Goal: Information Seeking & Learning: Find specific fact

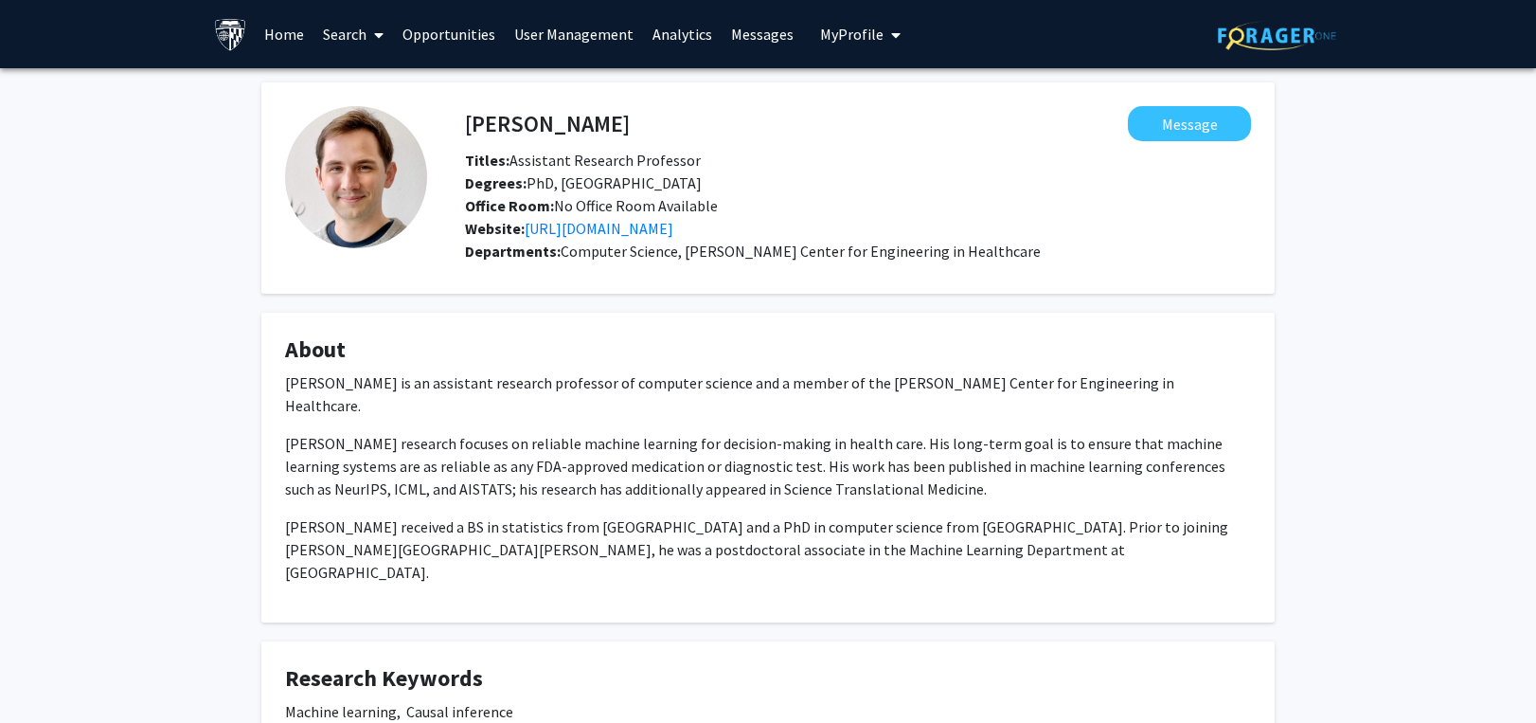
click at [379, 34] on icon at bounding box center [378, 34] width 9 height 15
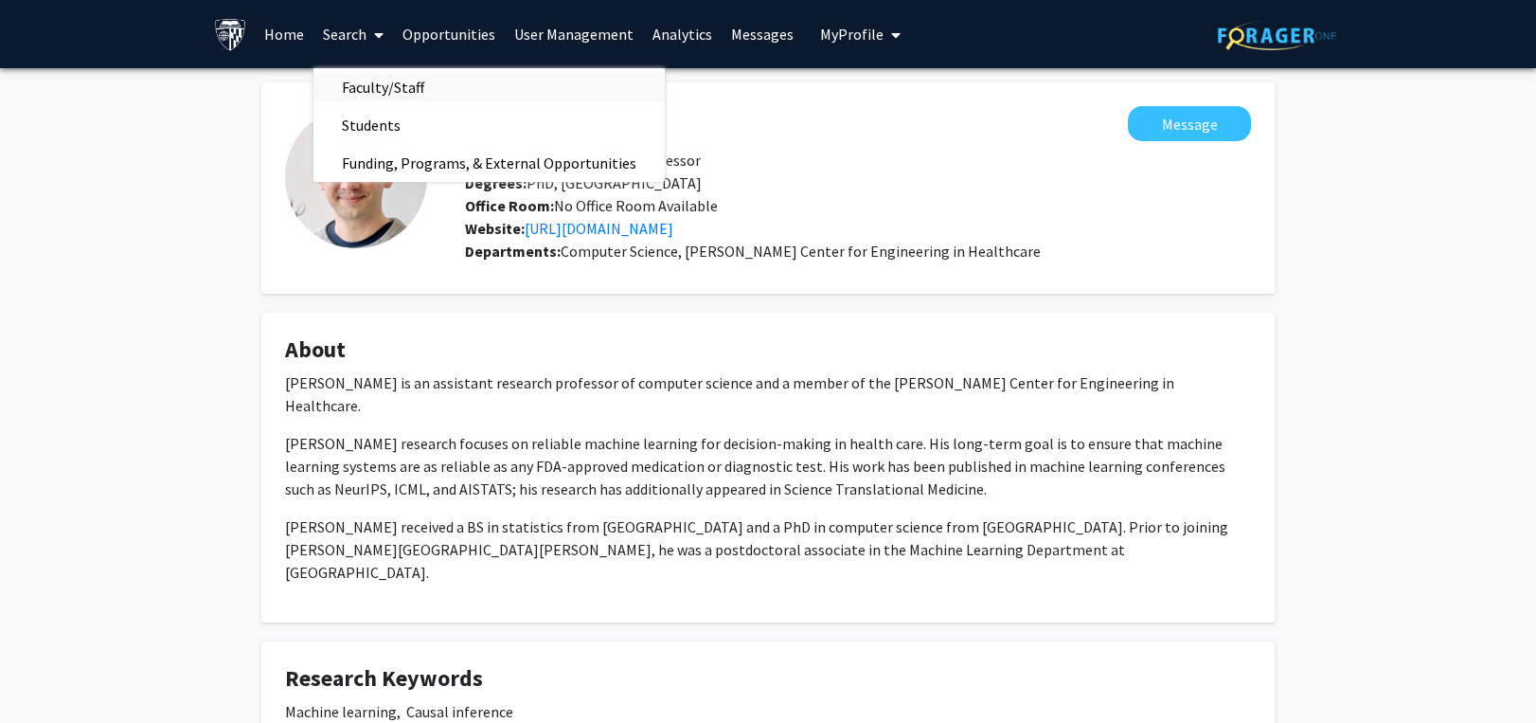
click at [389, 76] on span "Faculty/Staff" at bounding box center [382, 87] width 139 height 38
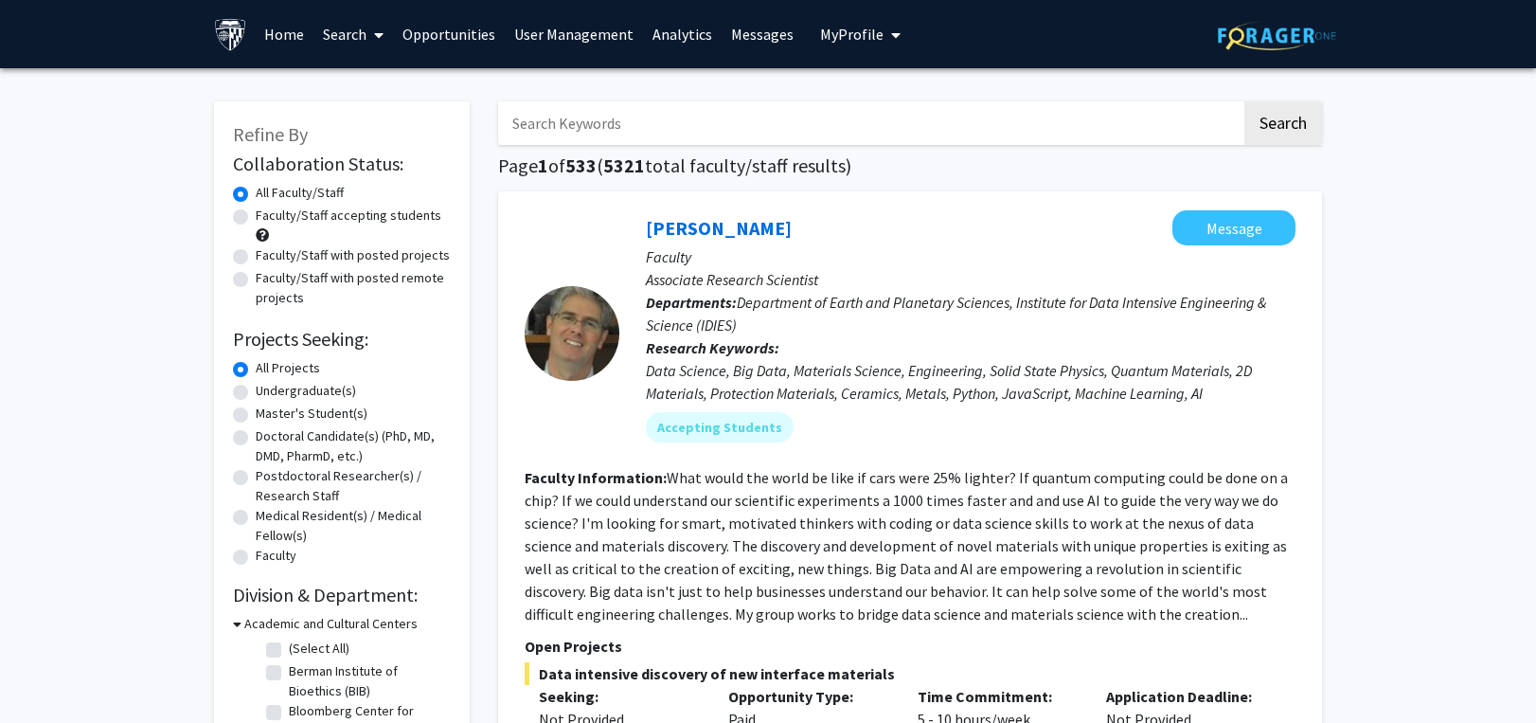
click at [541, 110] on input "Search Keywords" at bounding box center [869, 123] width 743 height 44
paste input "MPNST"
type input "MPNST"
click at [1279, 125] on button "Search" at bounding box center [1283, 123] width 78 height 44
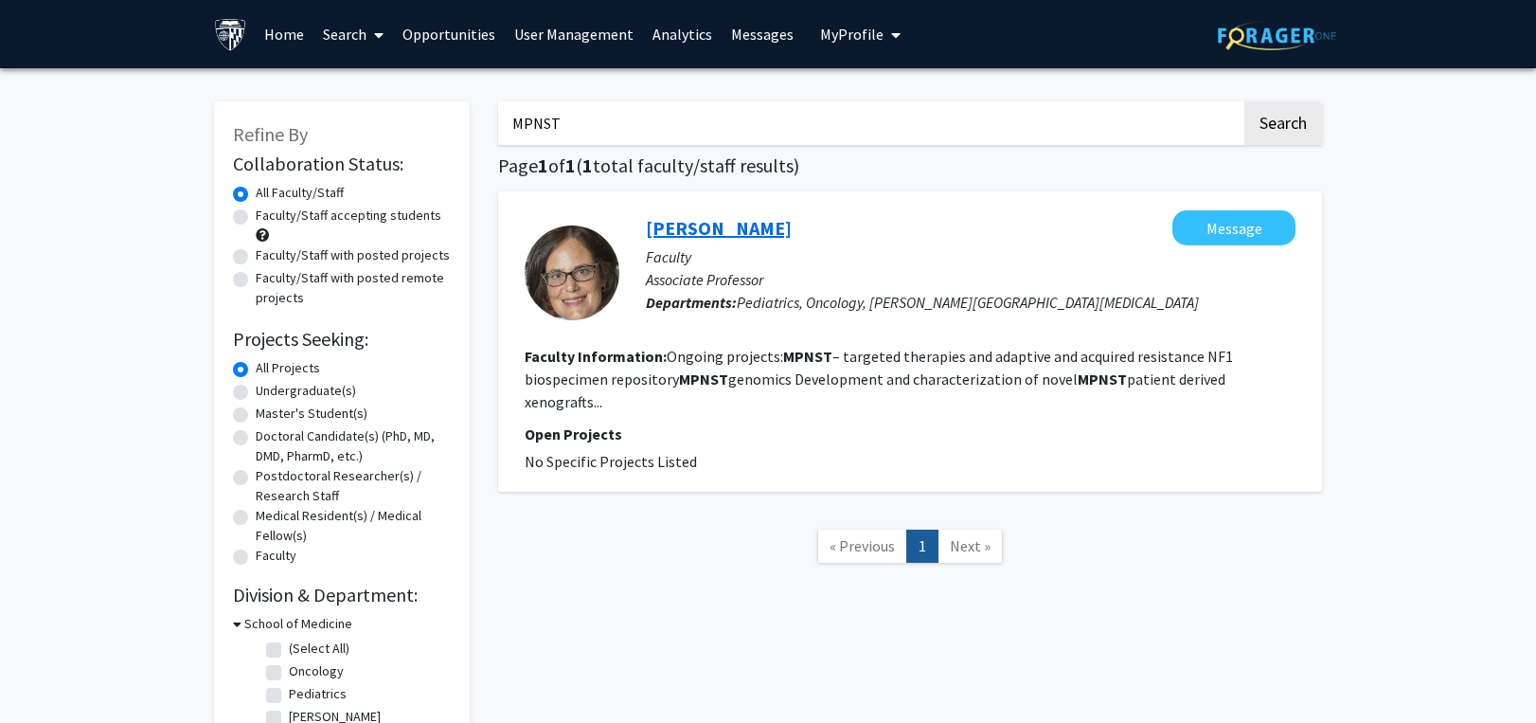
click at [706, 224] on link "[PERSON_NAME]" at bounding box center [719, 228] width 146 height 24
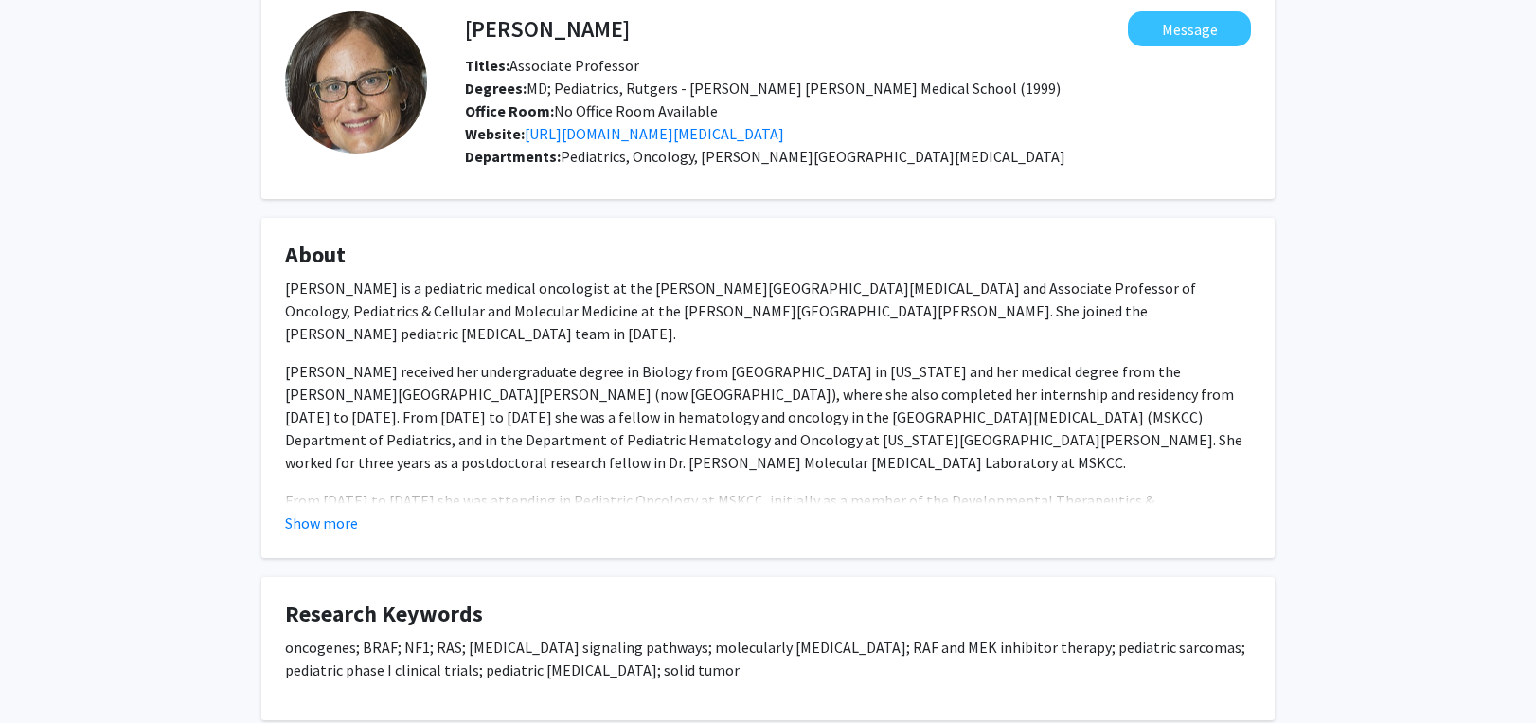
scroll to position [189, 0]
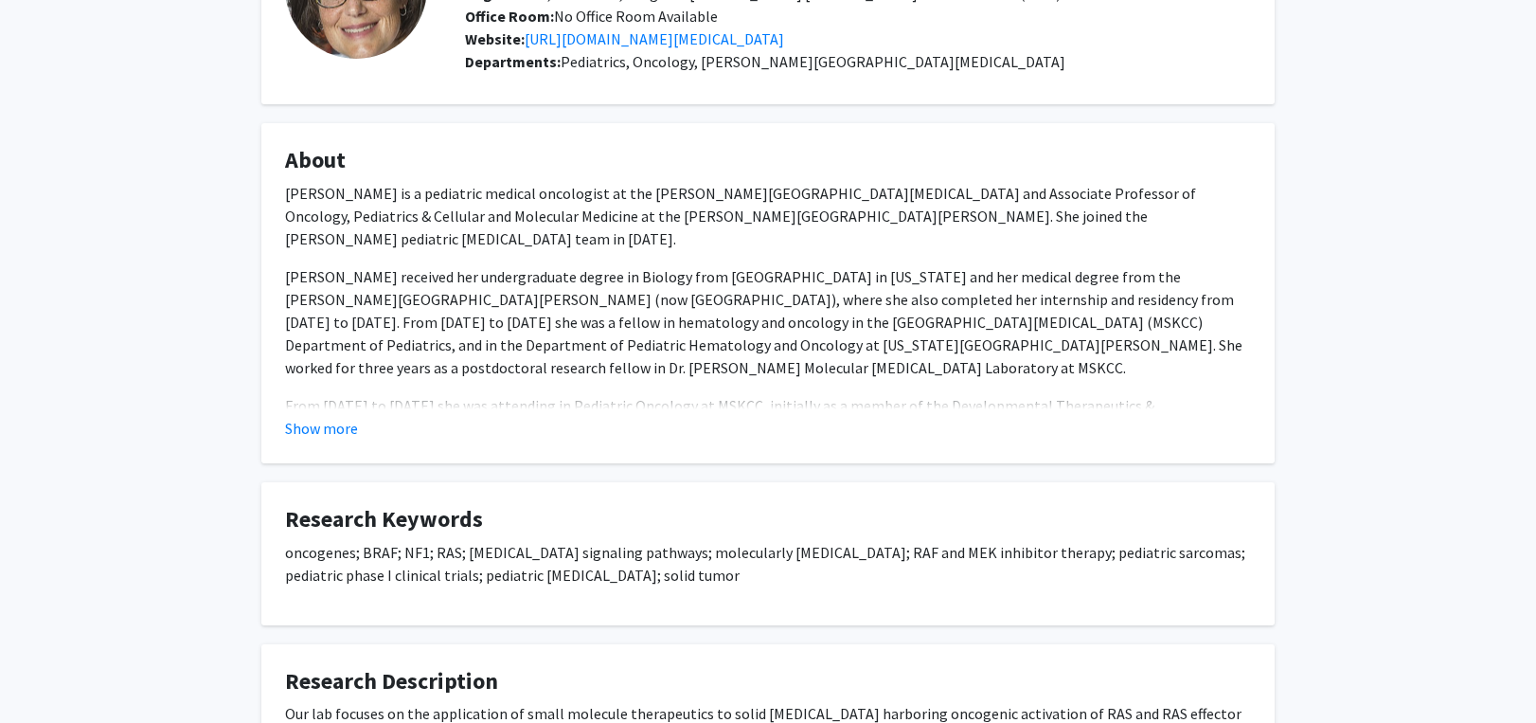
drag, startPoint x: 1399, startPoint y: 156, endPoint x: 1333, endPoint y: 218, distance: 89.8
click at [1399, 156] on div "[PERSON_NAME] Message Titles: Associate Professor Degrees: MD; Pediatrics, Rutg…" at bounding box center [768, 462] width 1536 height 1166
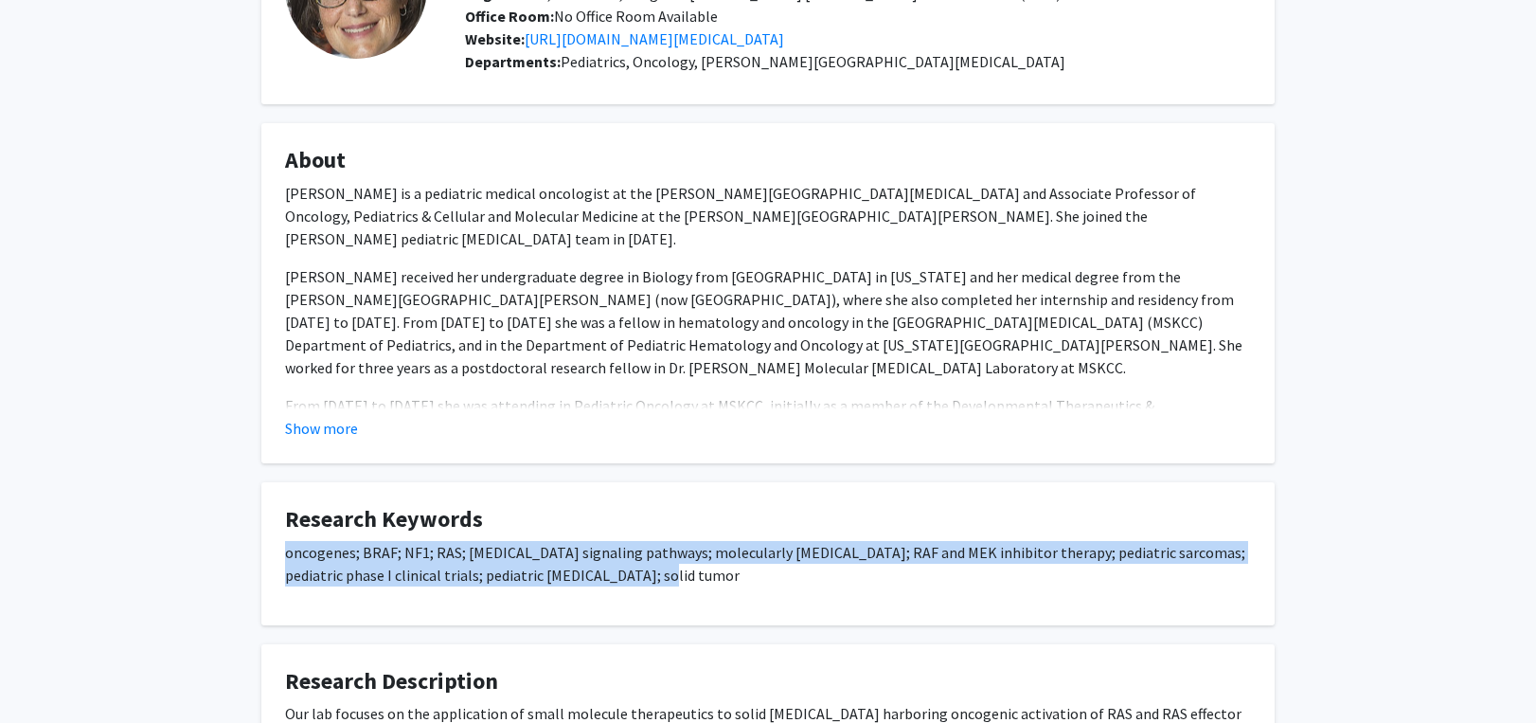
drag, startPoint x: 275, startPoint y: 575, endPoint x: 608, endPoint y: 596, distance: 334.0
click at [608, 596] on fg-card "Research Keywords oncogenes; BRAF; NF1; RAS; [MEDICAL_DATA] signaling pathways;…" at bounding box center [767, 553] width 1013 height 143
copy p "oncogenes; BRAF; NF1; RAS; [MEDICAL_DATA] signaling pathways; molecularly [MEDI…"
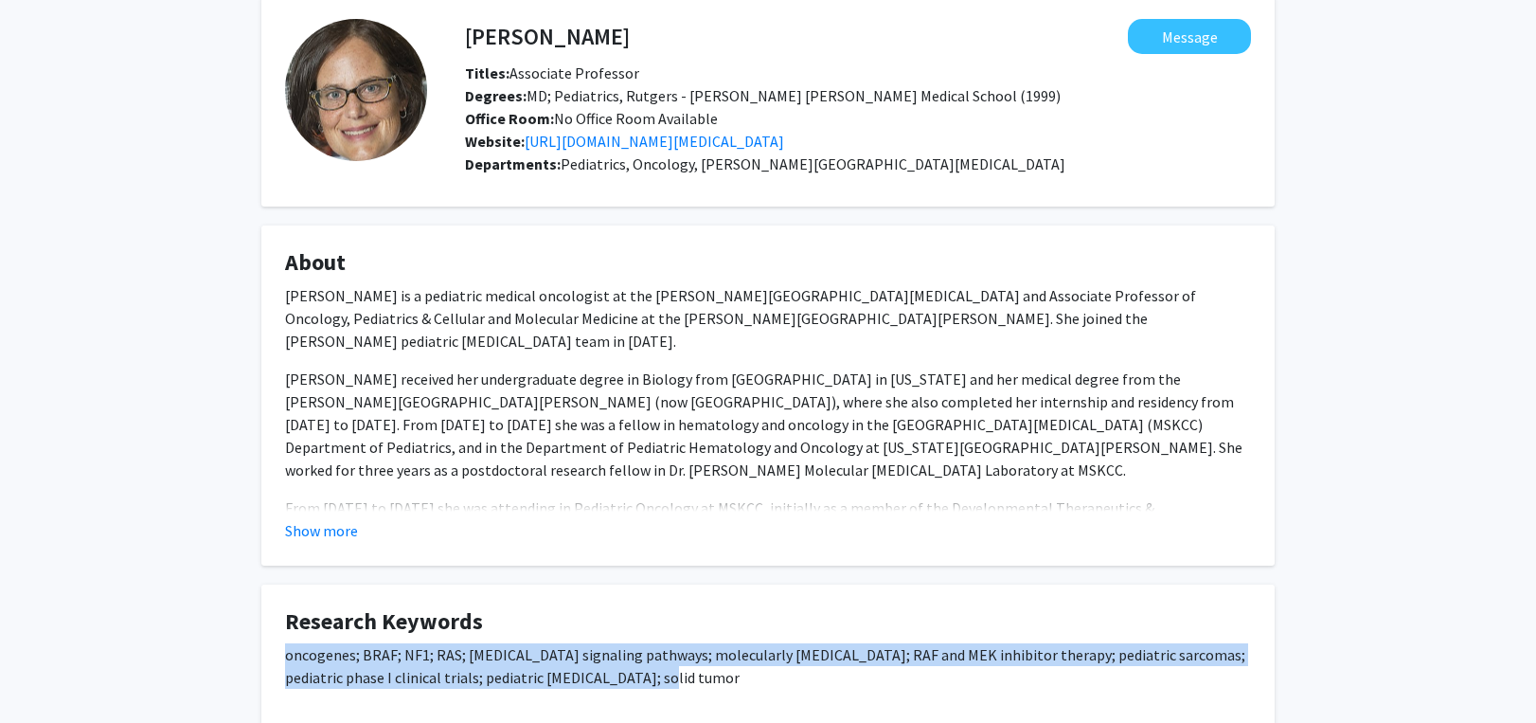
scroll to position [0, 0]
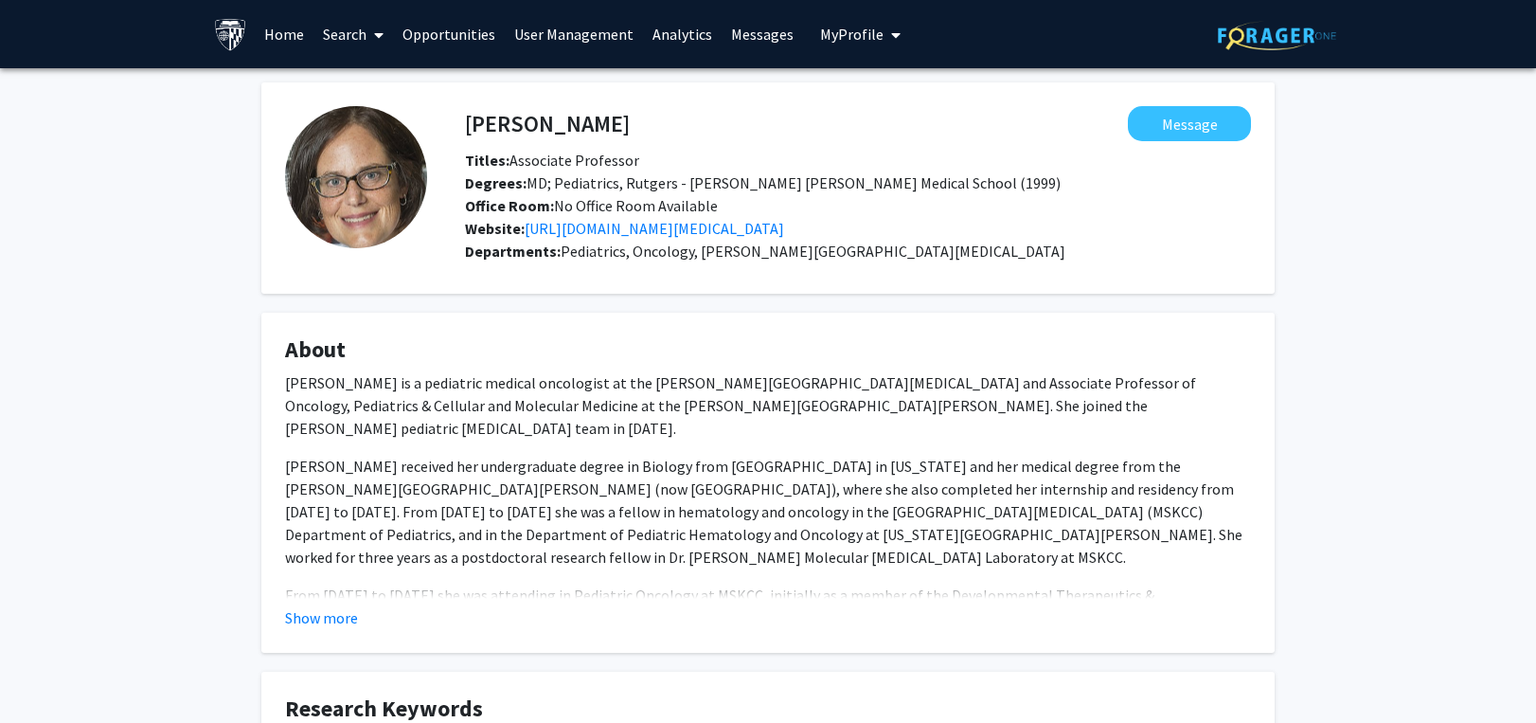
click at [349, 26] on link "Search" at bounding box center [353, 34] width 80 height 66
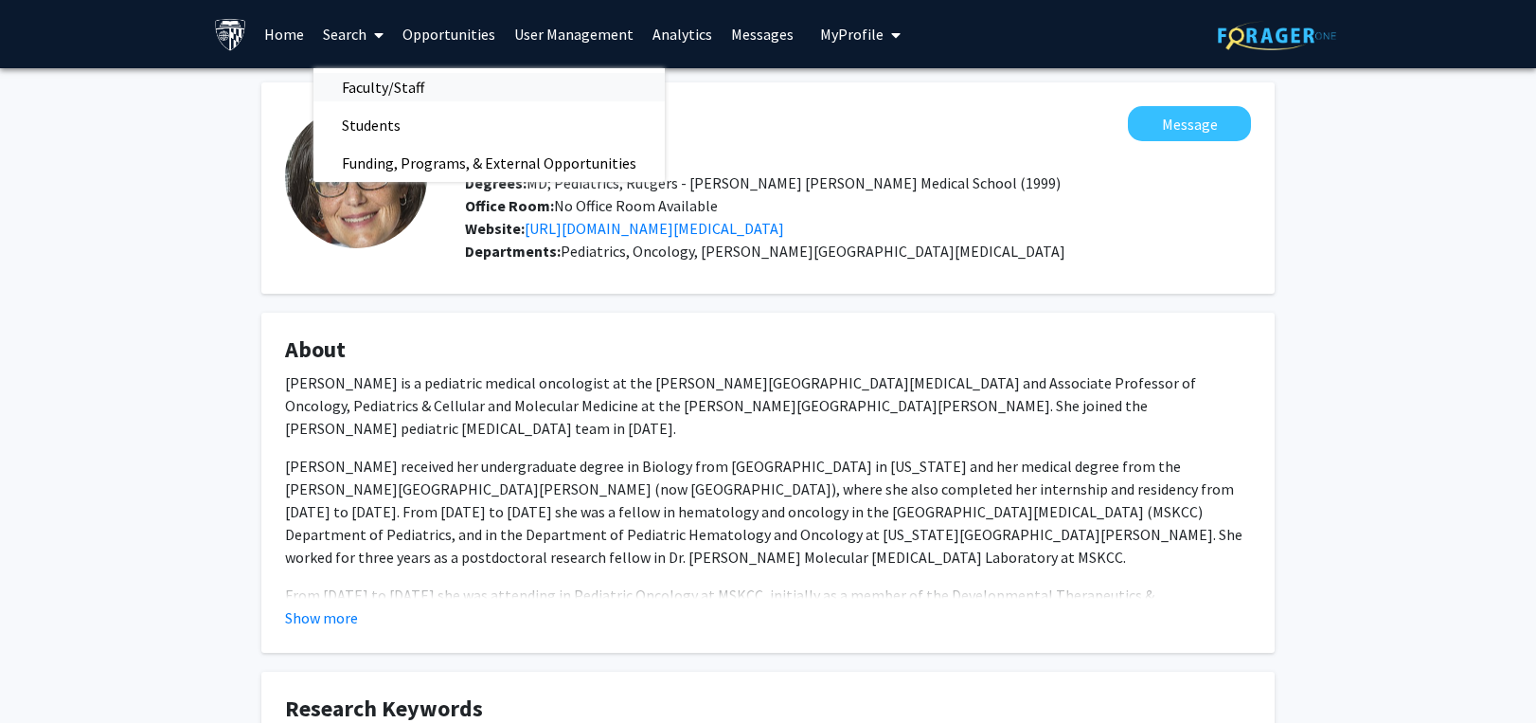
click at [368, 82] on span "Faculty/Staff" at bounding box center [382, 87] width 139 height 38
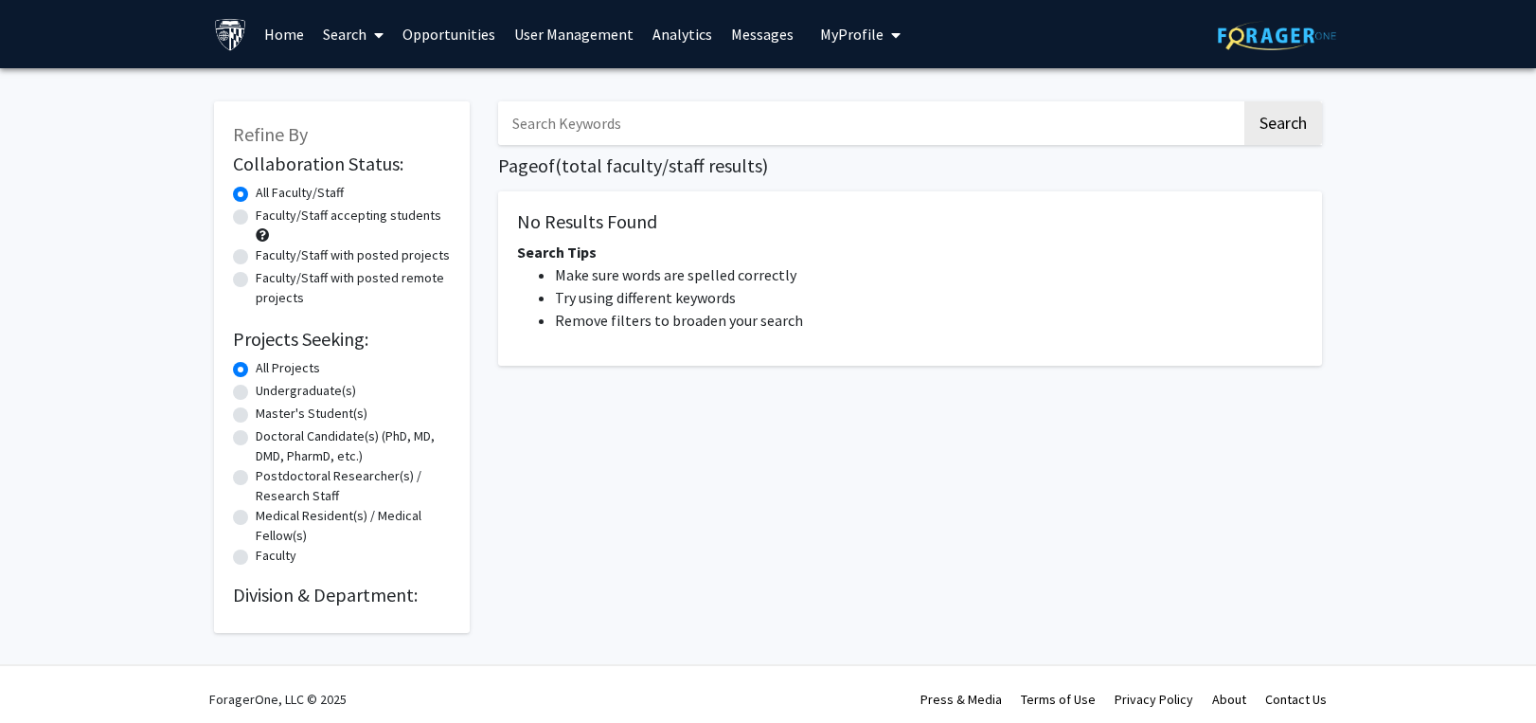
click at [617, 125] on input "Search Keywords" at bounding box center [869, 123] width 743 height 44
click at [1244, 101] on button "Search" at bounding box center [1283, 123] width 78 height 44
drag, startPoint x: 574, startPoint y: 121, endPoint x: 370, endPoint y: 137, distance: 204.2
click at [370, 137] on div "Refine By Collaboration Status: Collaboration Status All Faculty/Staff Collabor…" at bounding box center [768, 357] width 1136 height 550
paste input "Takanari Inou"
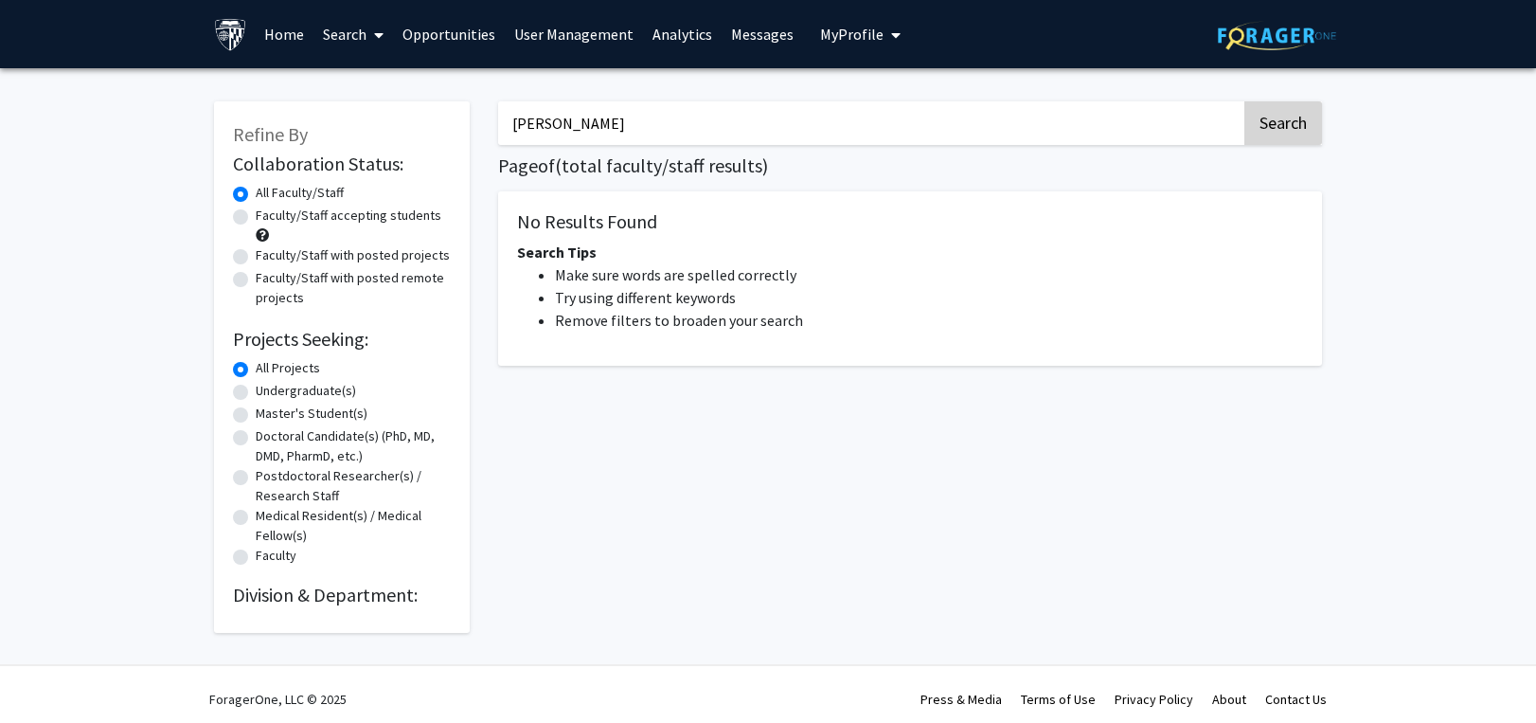
type input "[PERSON_NAME]"
click at [1287, 120] on button "Search" at bounding box center [1283, 123] width 78 height 44
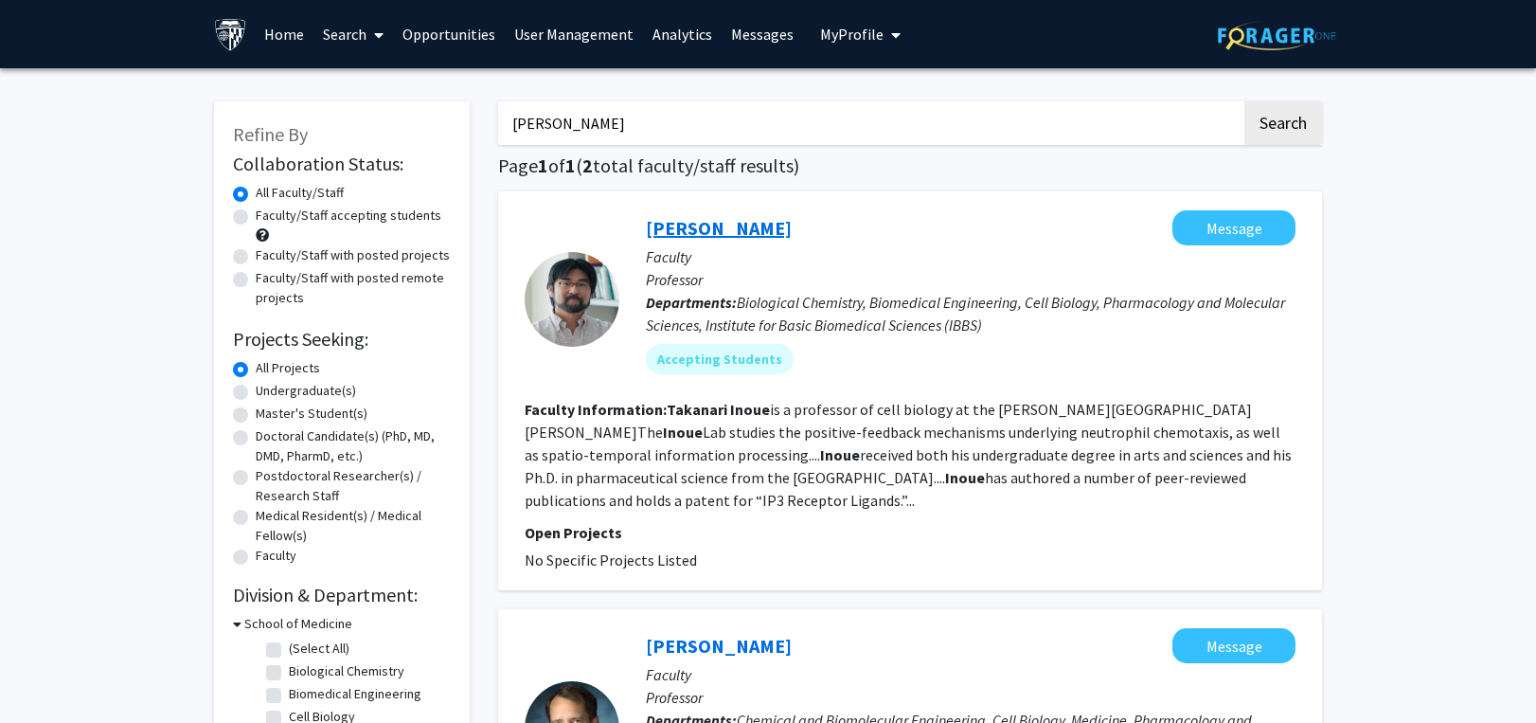
click at [723, 229] on link "[PERSON_NAME]" at bounding box center [719, 228] width 146 height 24
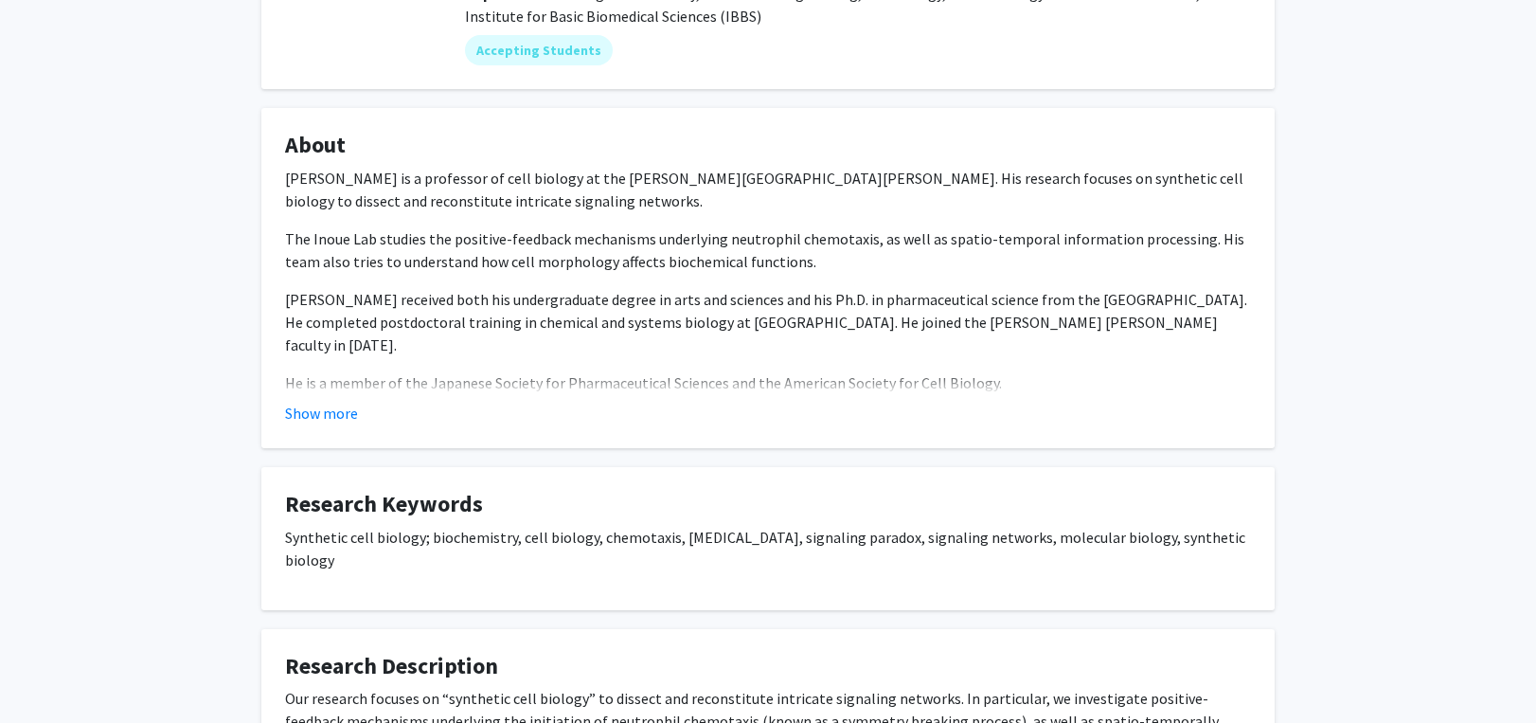
scroll to position [284, 0]
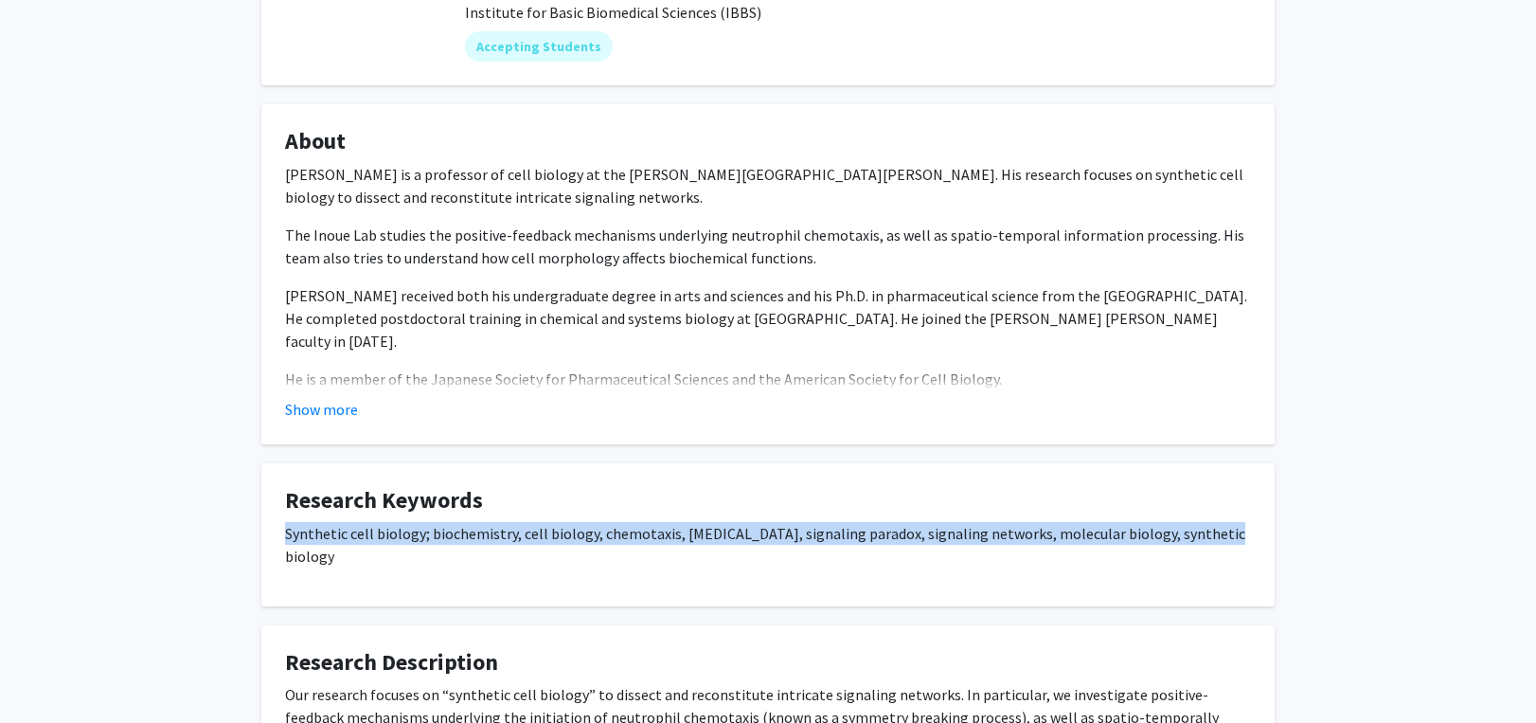
drag, startPoint x: 272, startPoint y: 509, endPoint x: 1196, endPoint y: 511, distance: 924.3
click at [1196, 511] on fg-card "Research Keywords Synthetic cell biology; biochemistry, cell biology, chemotaxi…" at bounding box center [767, 534] width 1013 height 143
copy p "Synthetic cell biology; biochemistry, cell biology, chemotaxis, [MEDICAL_DATA],…"
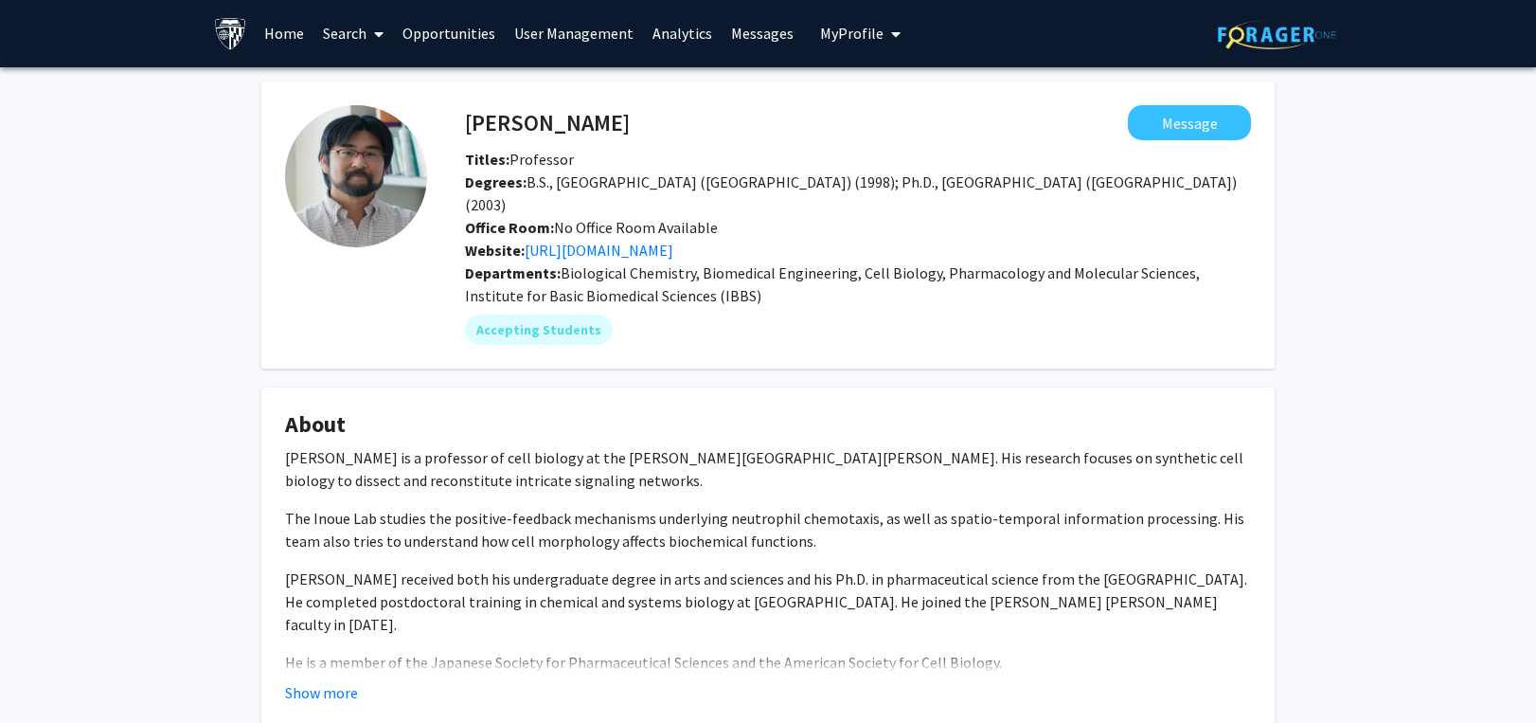
scroll to position [0, 0]
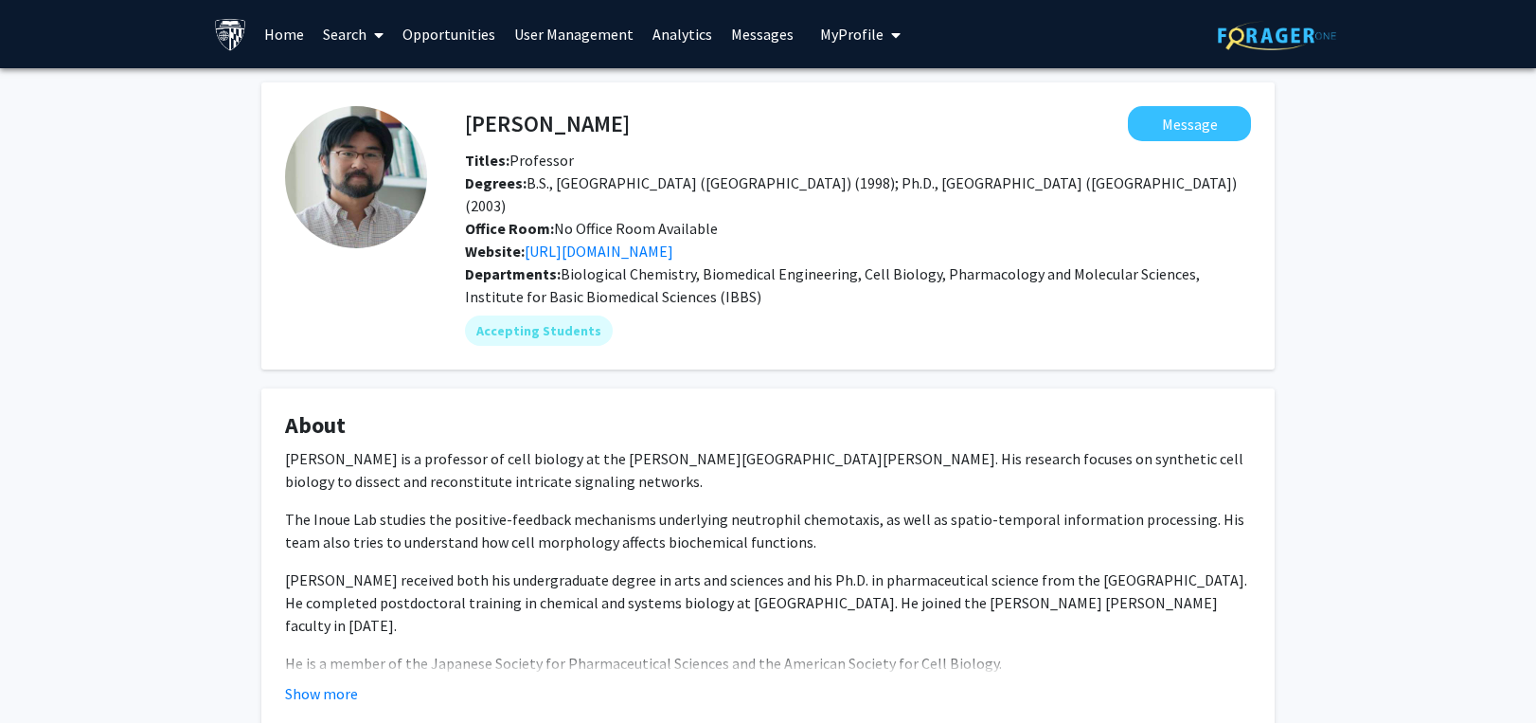
click at [354, 27] on link "Search" at bounding box center [353, 34] width 80 height 66
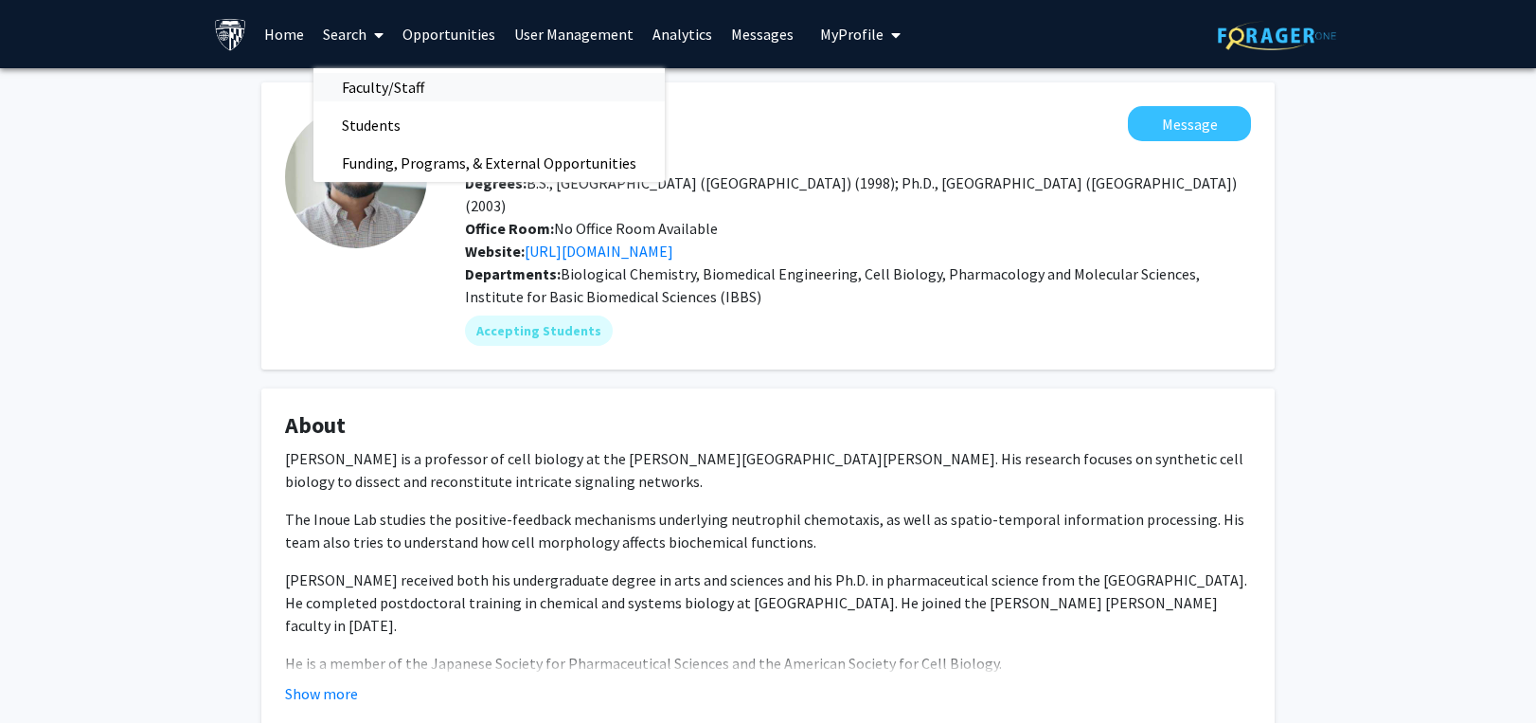
click at [355, 80] on span "Faculty/Staff" at bounding box center [382, 87] width 139 height 38
